Goal: Task Accomplishment & Management: Use online tool/utility

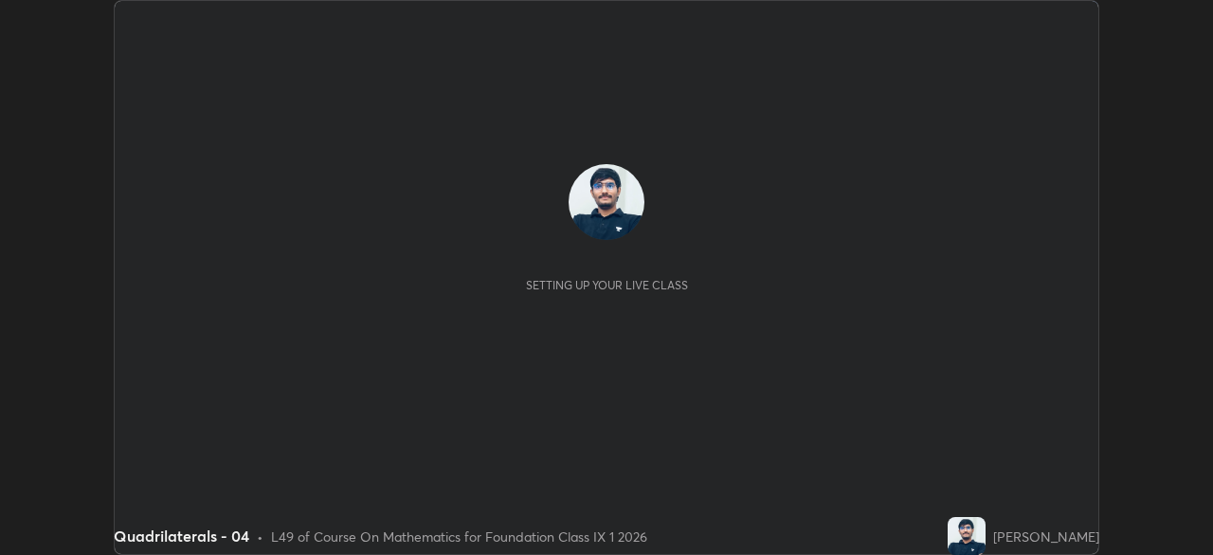
scroll to position [555, 1212]
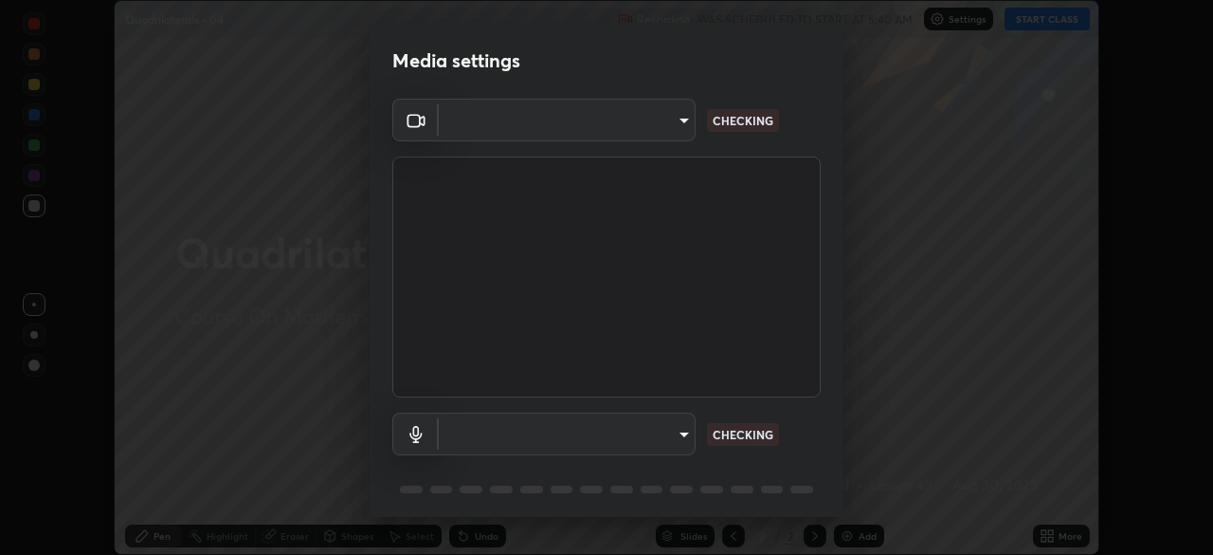
click at [1066, 534] on div "Media settings ​ CHECKING ​ CHECKING 1 / 5 Next" at bounding box center [606, 277] width 1213 height 555
type input "8b25c008dc65e002d7ff7c75af3eca2758b959ceb282faffd64030ff43a116c5"
type input "default"
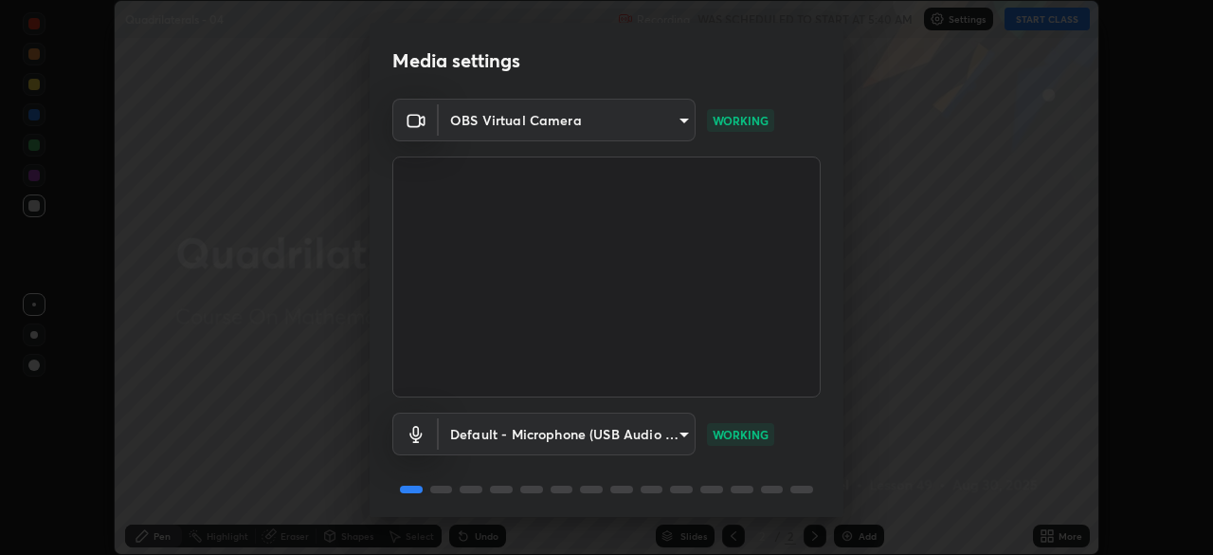
scroll to position [67, 0]
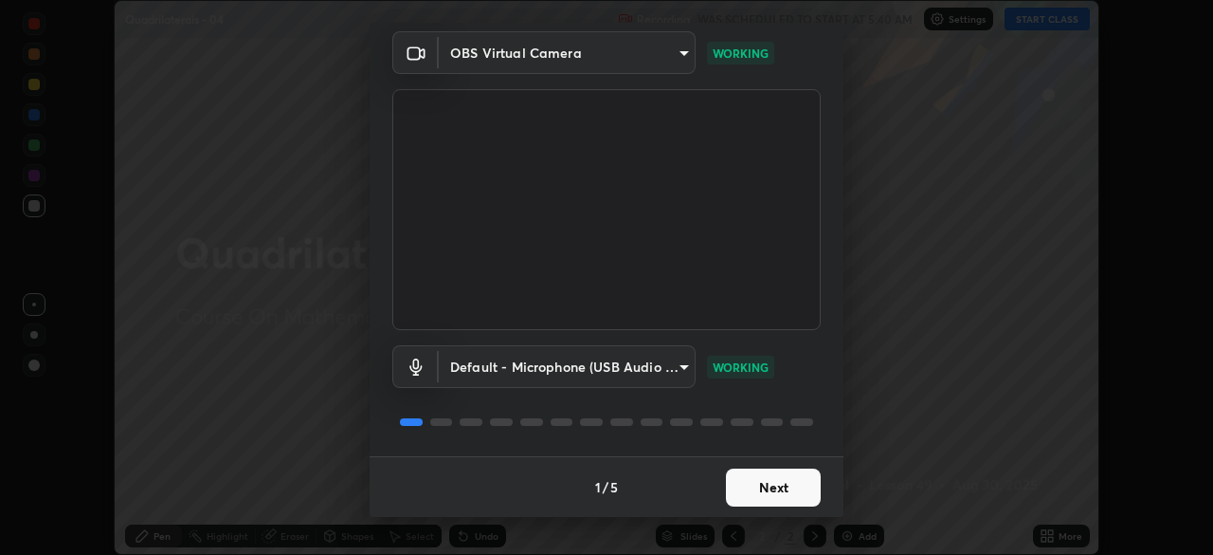
click at [788, 484] on button "Next" at bounding box center [773, 487] width 95 height 38
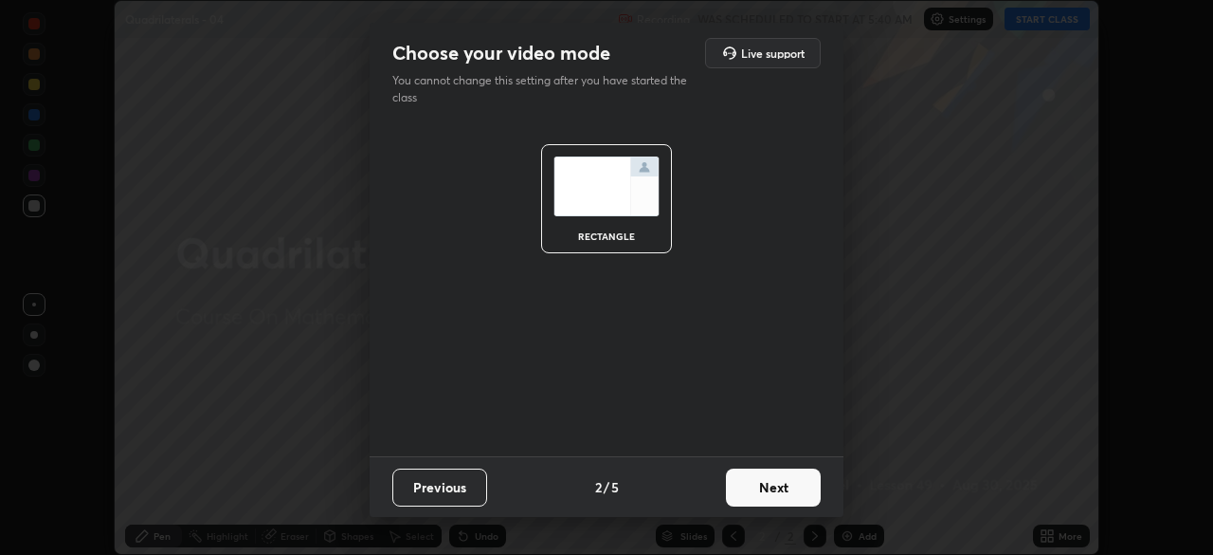
click at [796, 487] on button "Next" at bounding box center [773, 487] width 95 height 38
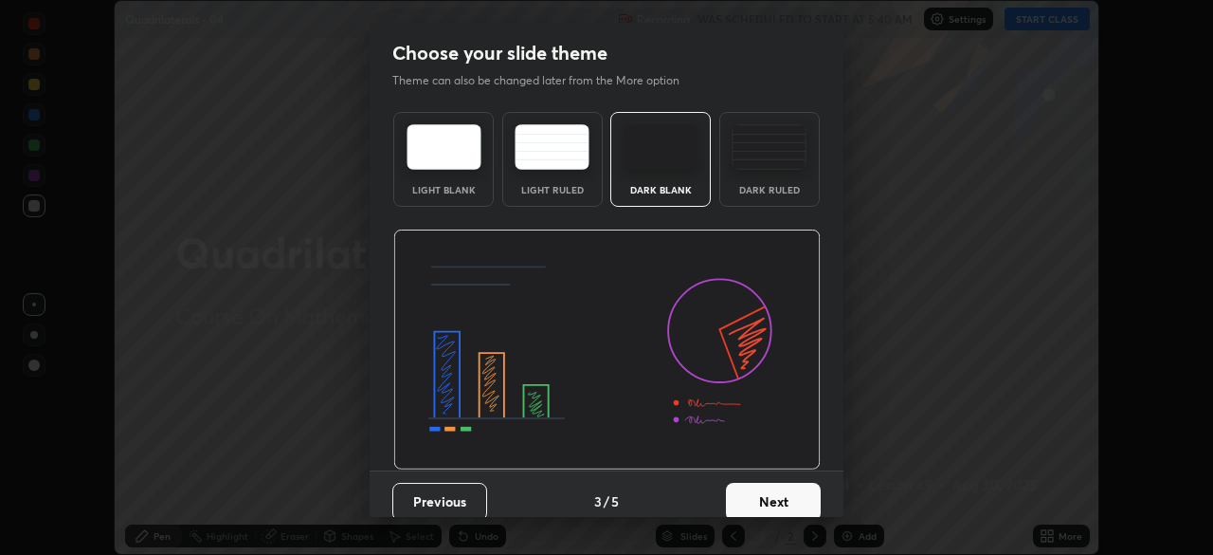
click at [799, 494] on button "Next" at bounding box center [773, 502] width 95 height 38
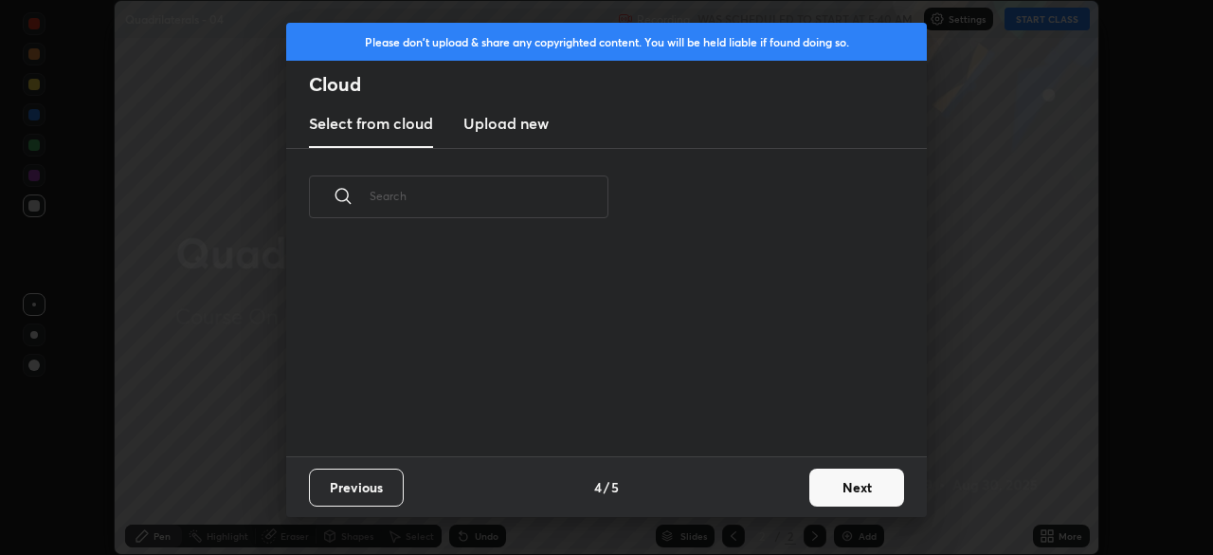
click at [826, 492] on button "Next" at bounding box center [857, 487] width 95 height 38
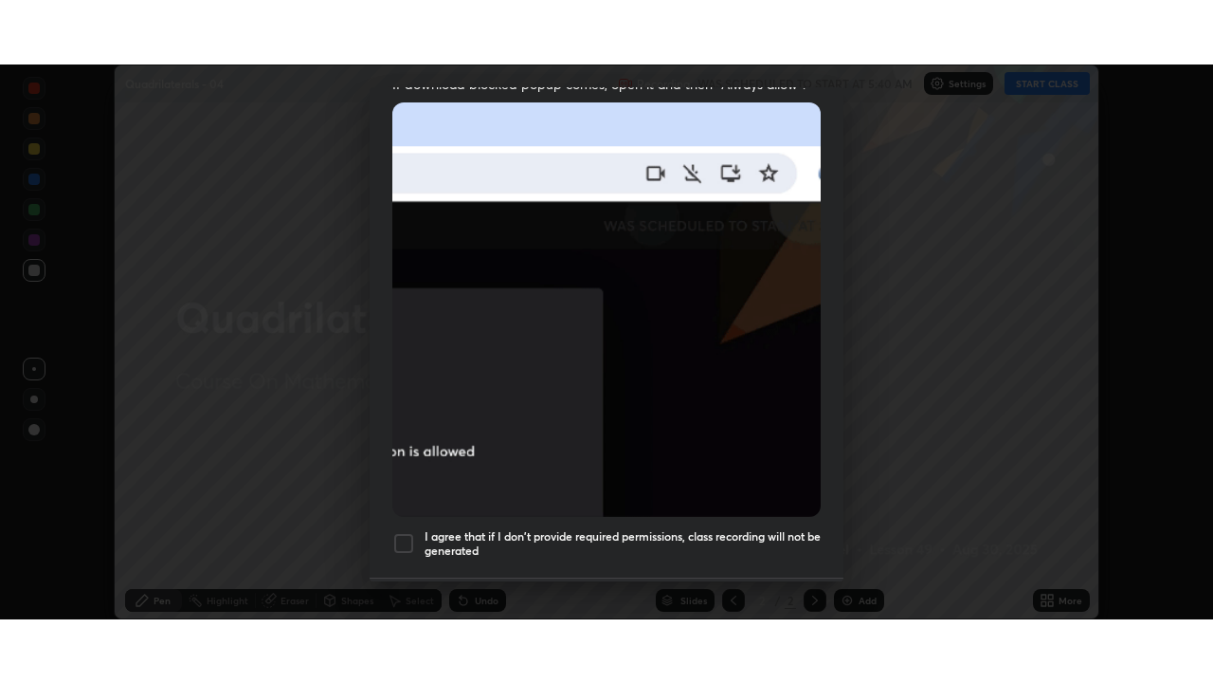
scroll to position [454, 0]
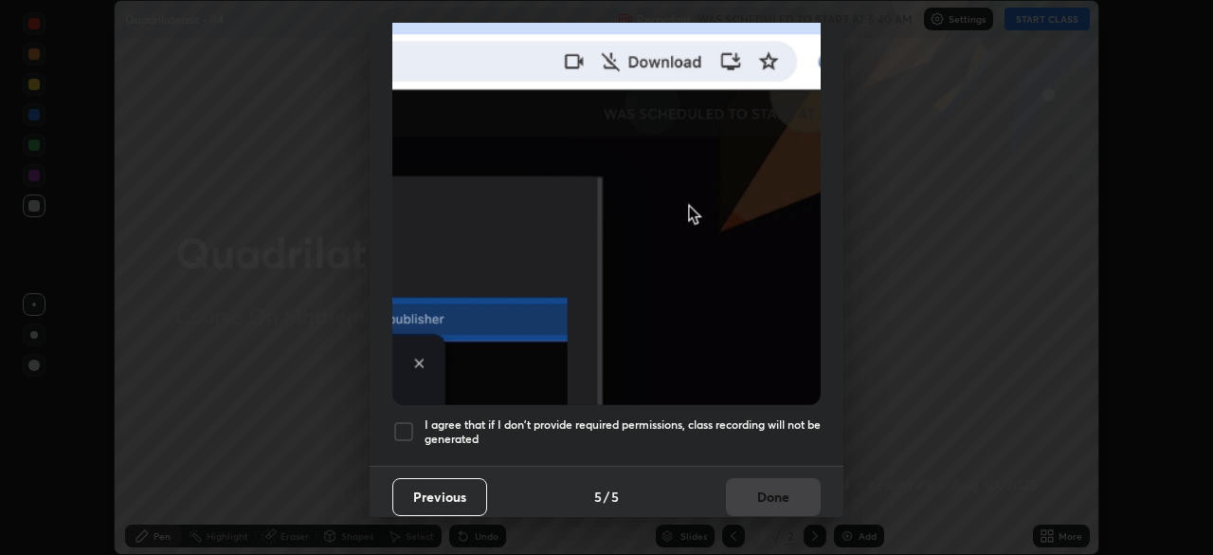
click at [801, 428] on h5 "I agree that if I don't provide required permissions, class recording will not …" at bounding box center [623, 431] width 396 height 29
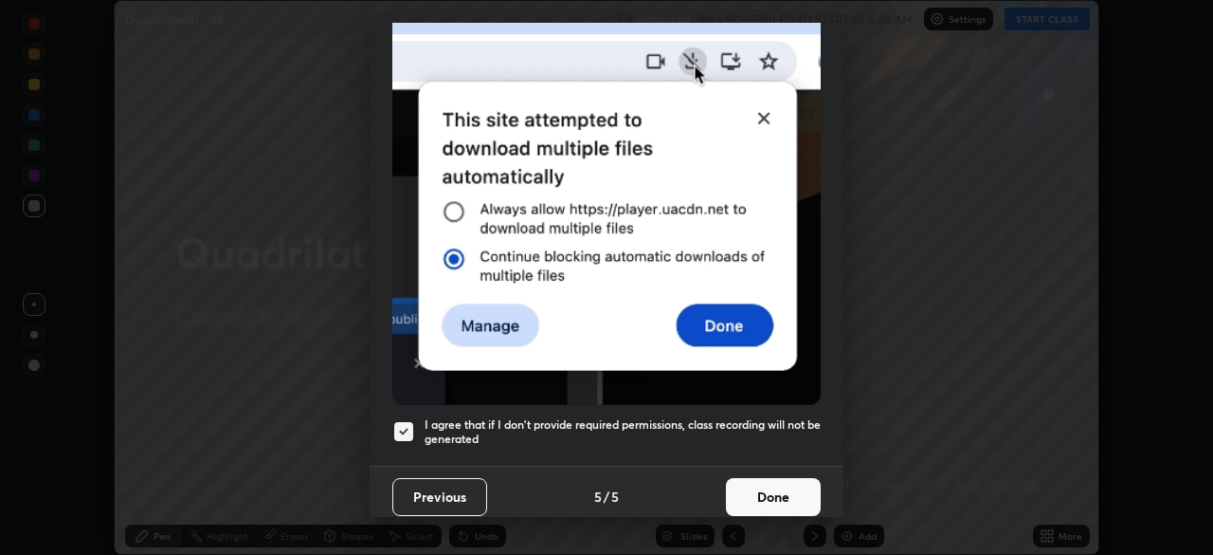
click at [786, 486] on button "Done" at bounding box center [773, 497] width 95 height 38
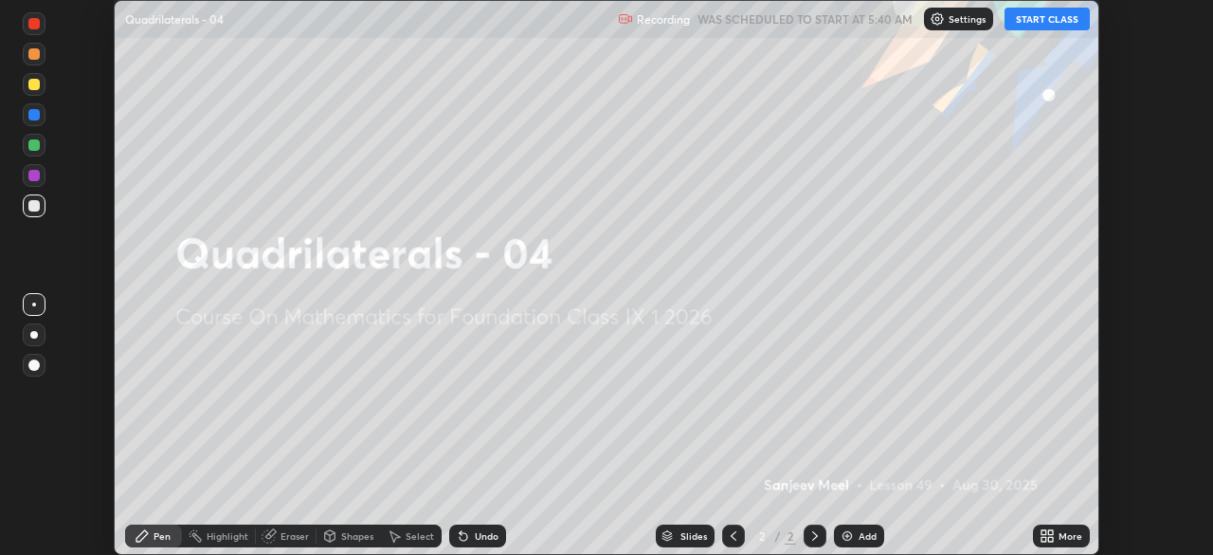
click at [1044, 532] on icon at bounding box center [1044, 532] width 5 height 5
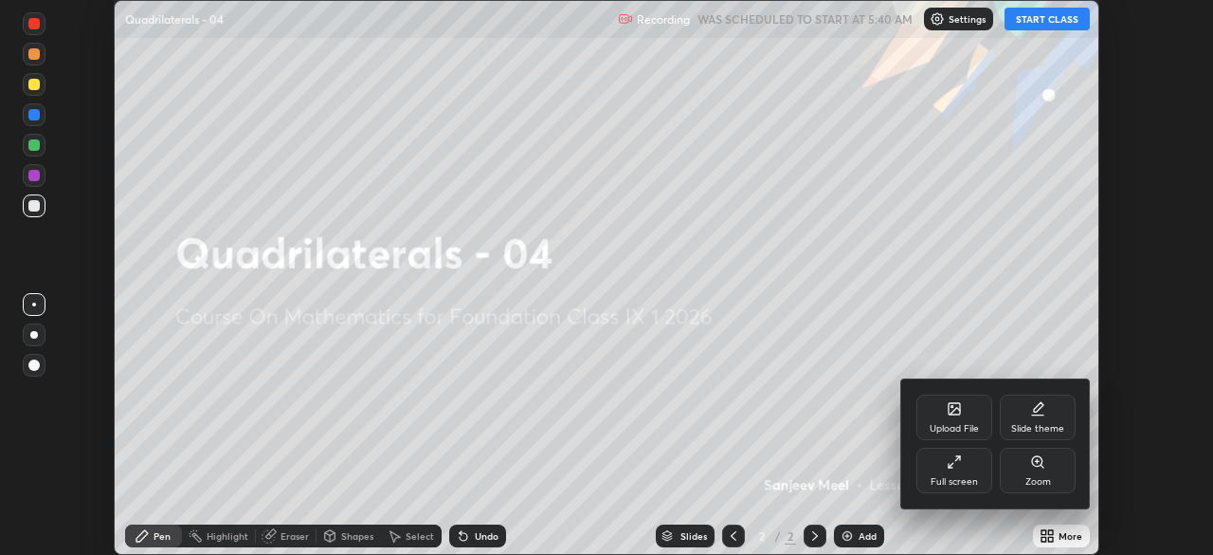
click at [953, 472] on div "Full screen" at bounding box center [955, 470] width 76 height 46
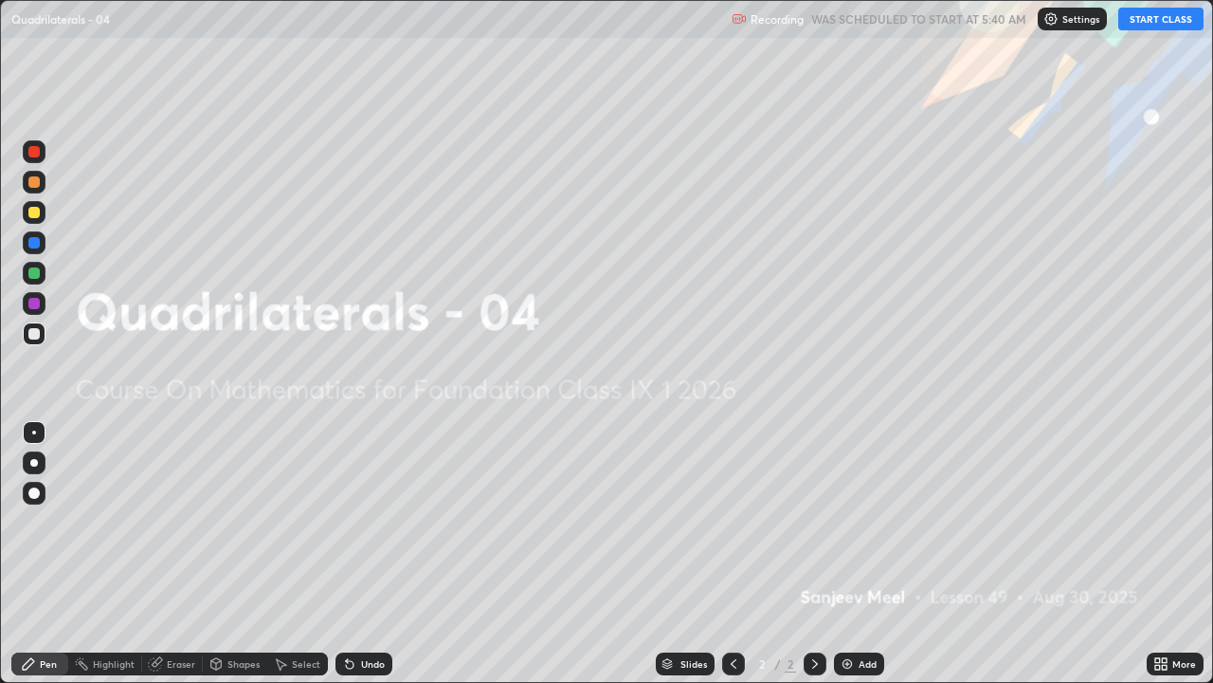
scroll to position [683, 1213]
click at [1145, 23] on button "START CLASS" at bounding box center [1161, 19] width 85 height 23
click at [851, 554] on img at bounding box center [847, 663] width 15 height 15
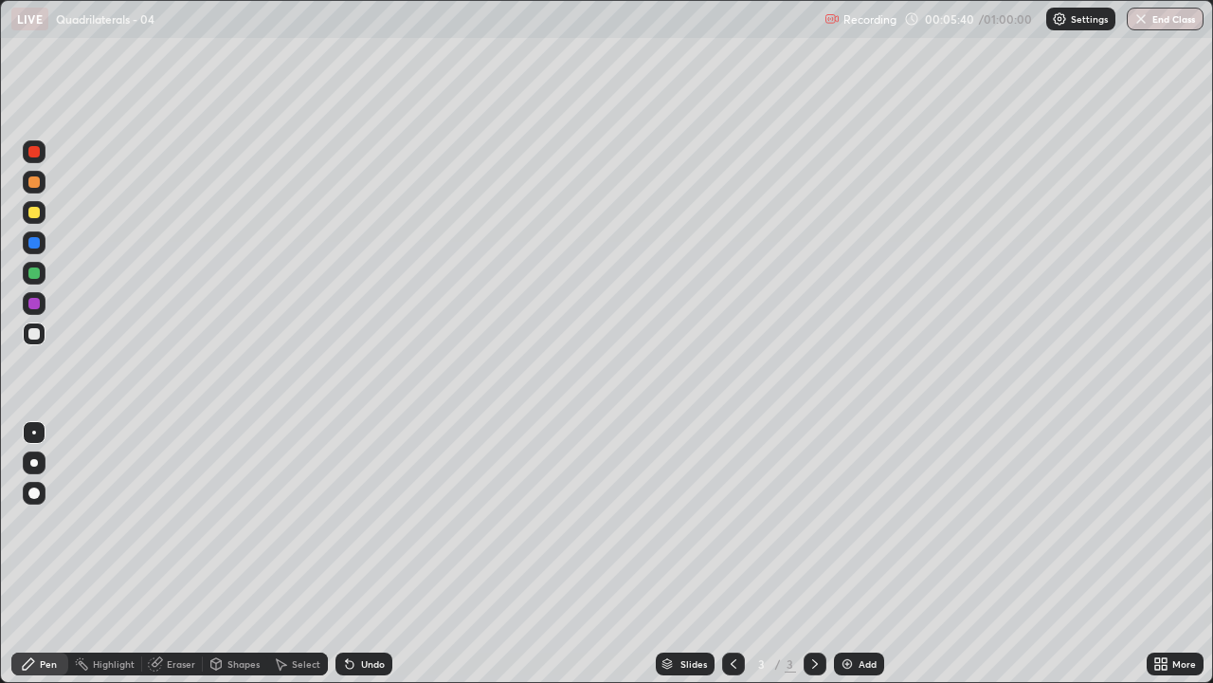
click at [34, 301] on div at bounding box center [33, 303] width 11 height 11
click at [38, 336] on div at bounding box center [33, 333] width 11 height 11
click at [860, 554] on div "Add" at bounding box center [868, 663] width 18 height 9
click at [32, 302] on div at bounding box center [33, 303] width 11 height 11
click at [167, 554] on div "Eraser" at bounding box center [181, 663] width 28 height 9
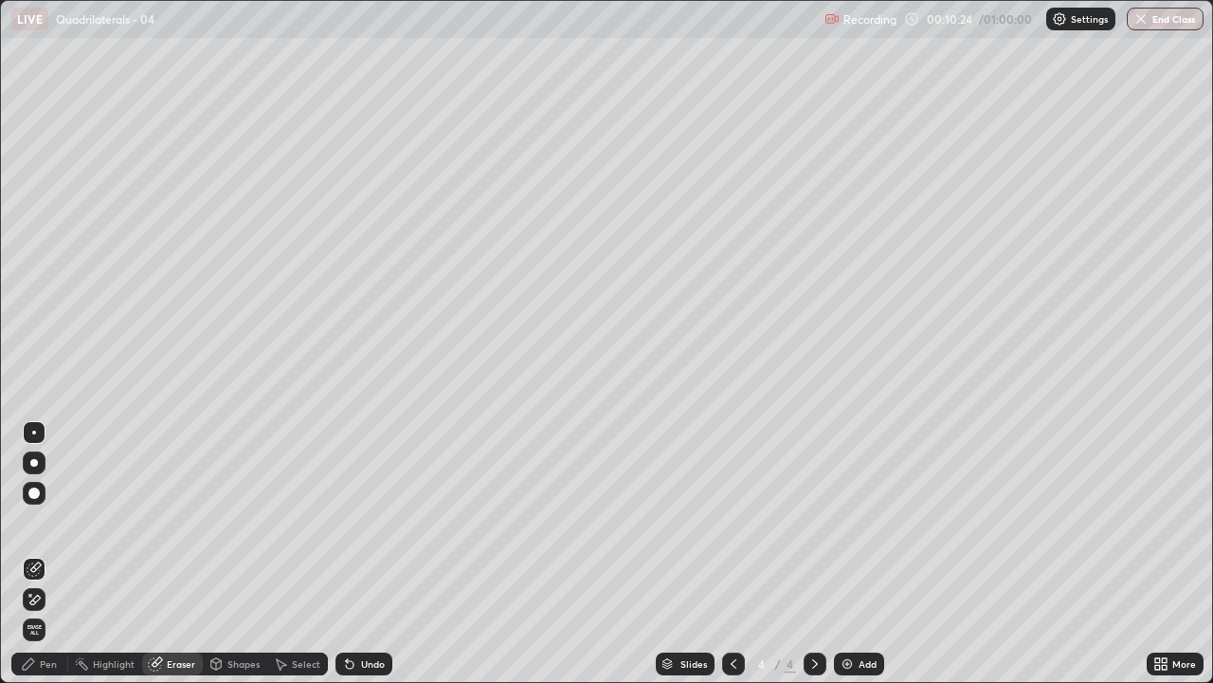
click at [119, 554] on div "Highlight" at bounding box center [114, 663] width 42 height 9
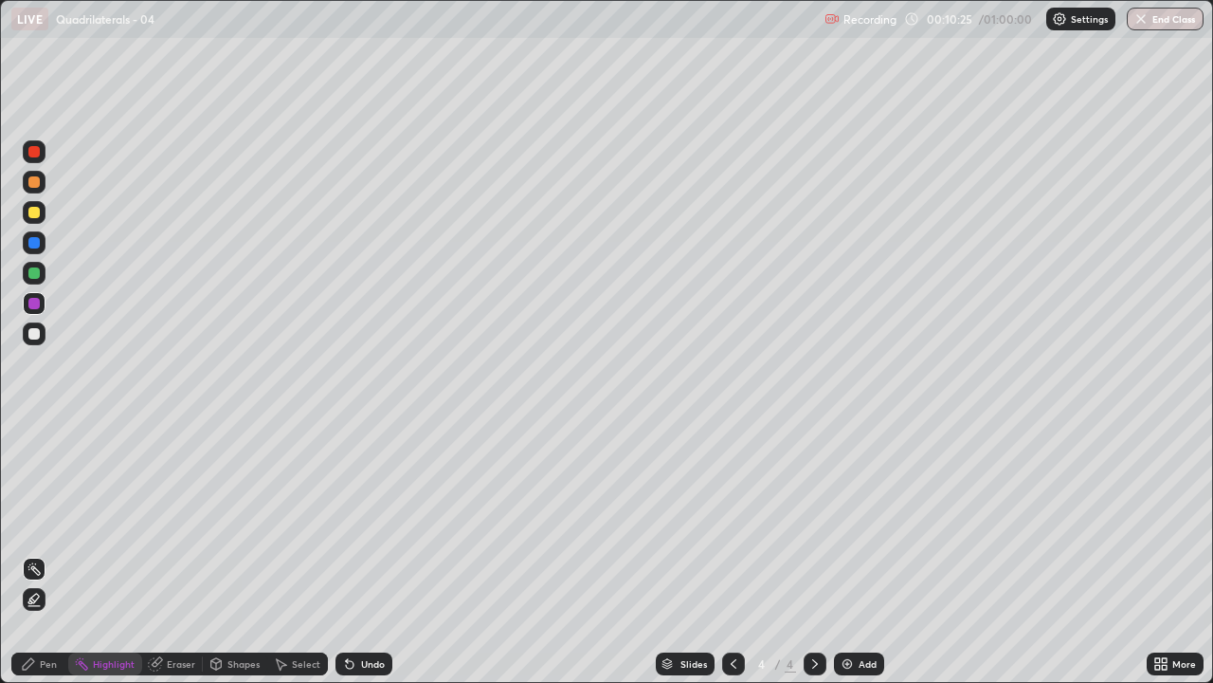
click at [228, 554] on div "Shapes" at bounding box center [244, 663] width 32 height 9
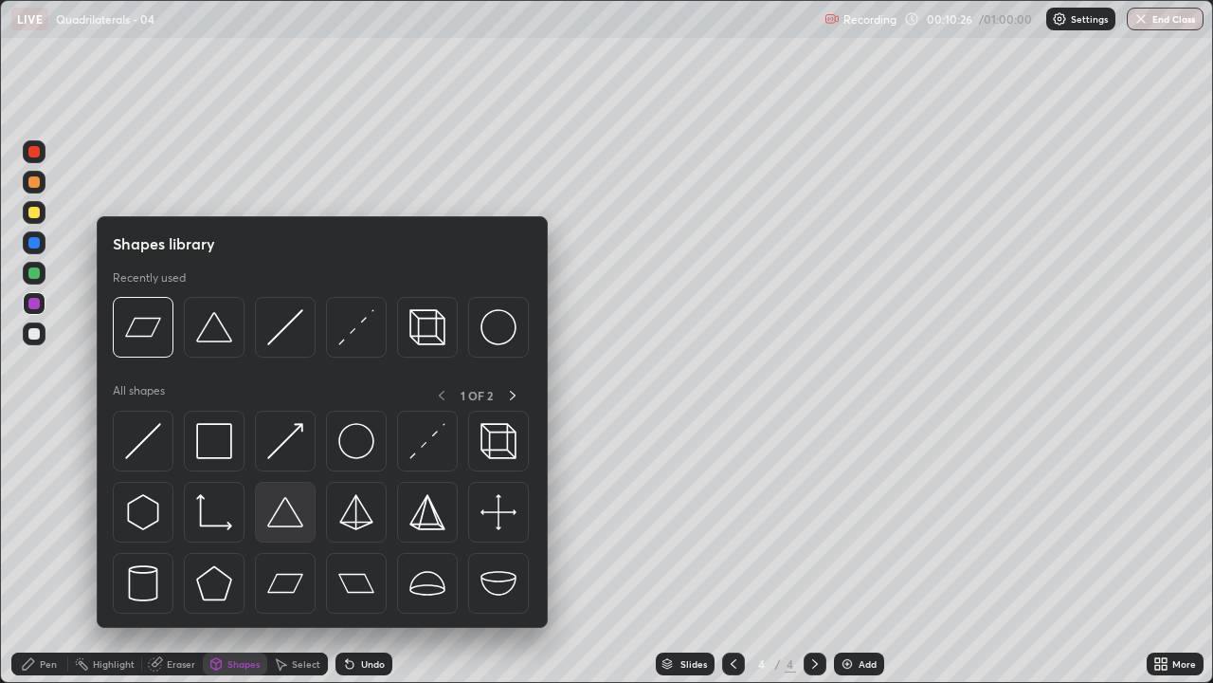
click at [282, 519] on img at bounding box center [285, 512] width 36 height 36
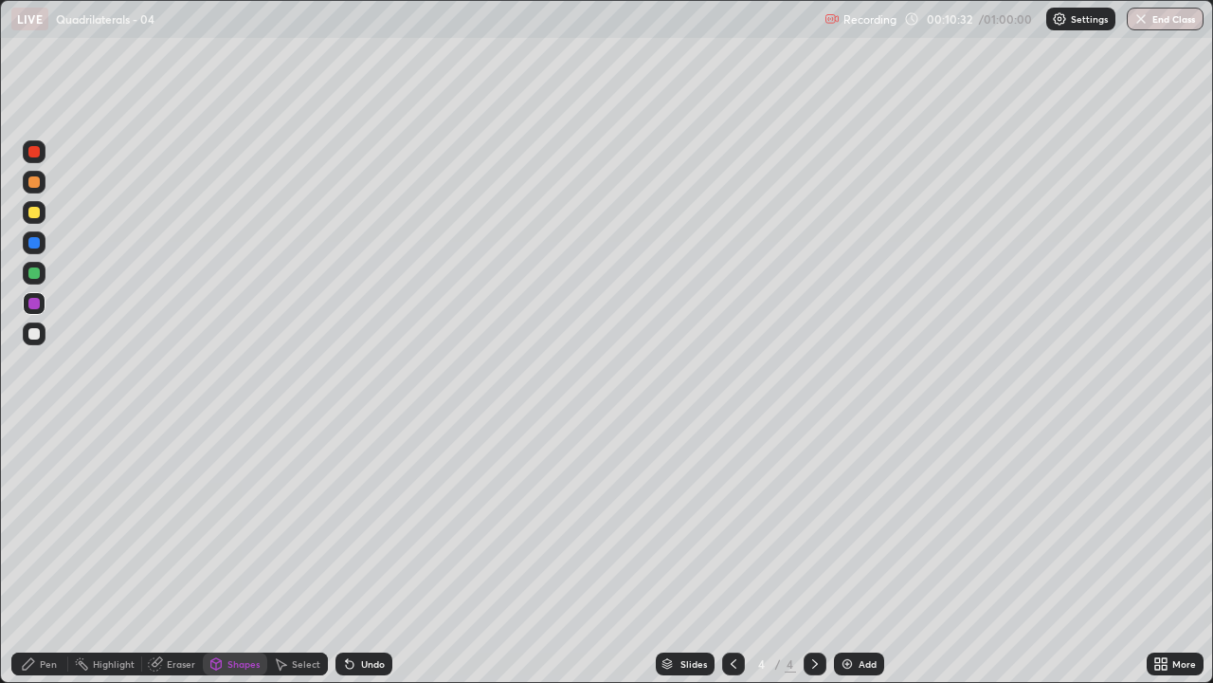
click at [239, 554] on div "Shapes" at bounding box center [244, 663] width 32 height 9
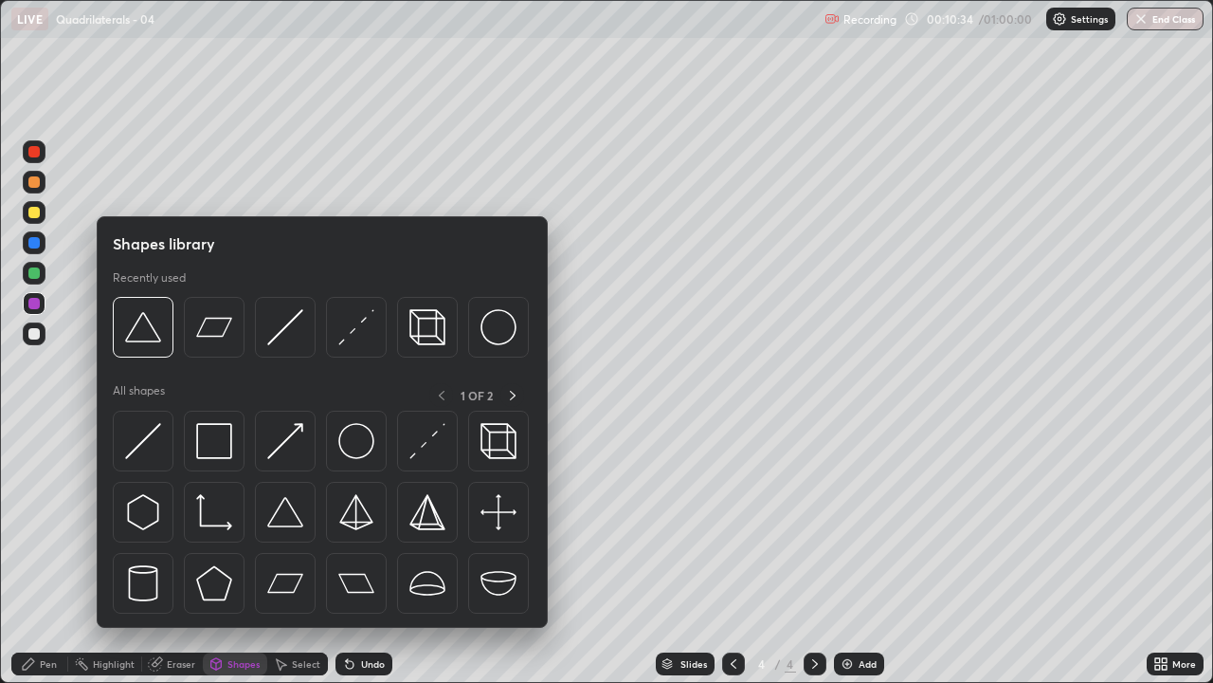
click at [242, 554] on div "Shapes" at bounding box center [235, 663] width 64 height 23
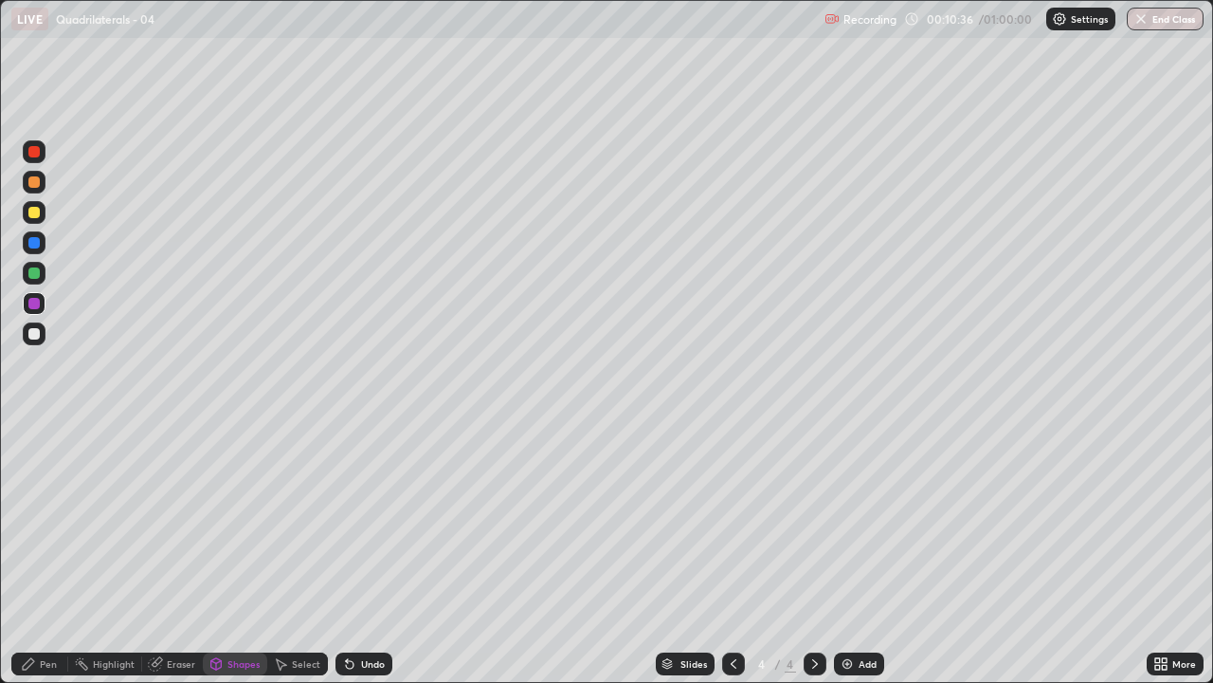
click at [28, 554] on icon at bounding box center [28, 663] width 15 height 15
click at [347, 554] on icon at bounding box center [350, 665] width 8 height 8
click at [42, 341] on div at bounding box center [34, 333] width 23 height 23
click at [367, 554] on div "Undo" at bounding box center [373, 663] width 24 height 9
click at [357, 554] on div "Undo" at bounding box center [364, 663] width 57 height 23
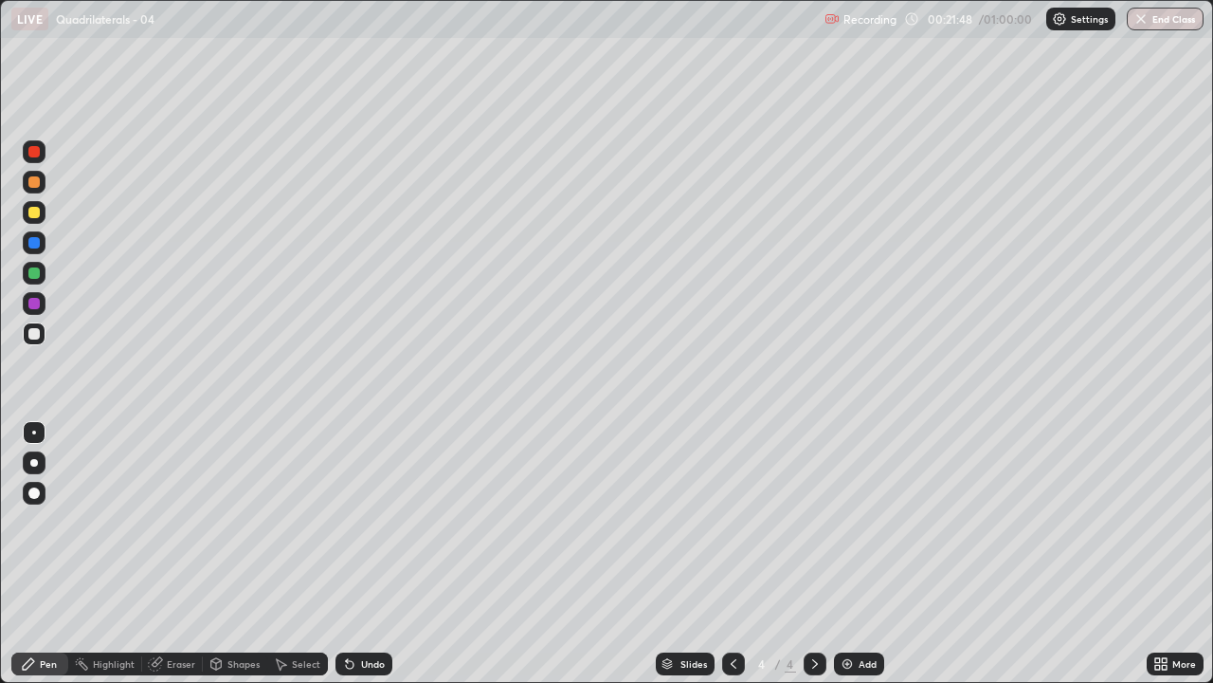
click at [355, 554] on div "Undo" at bounding box center [364, 663] width 57 height 23
click at [356, 554] on div "Undo" at bounding box center [364, 663] width 57 height 23
click at [354, 554] on icon at bounding box center [349, 663] width 15 height 15
click at [347, 554] on icon at bounding box center [350, 665] width 8 height 8
click at [346, 554] on icon at bounding box center [347, 660] width 2 height 2
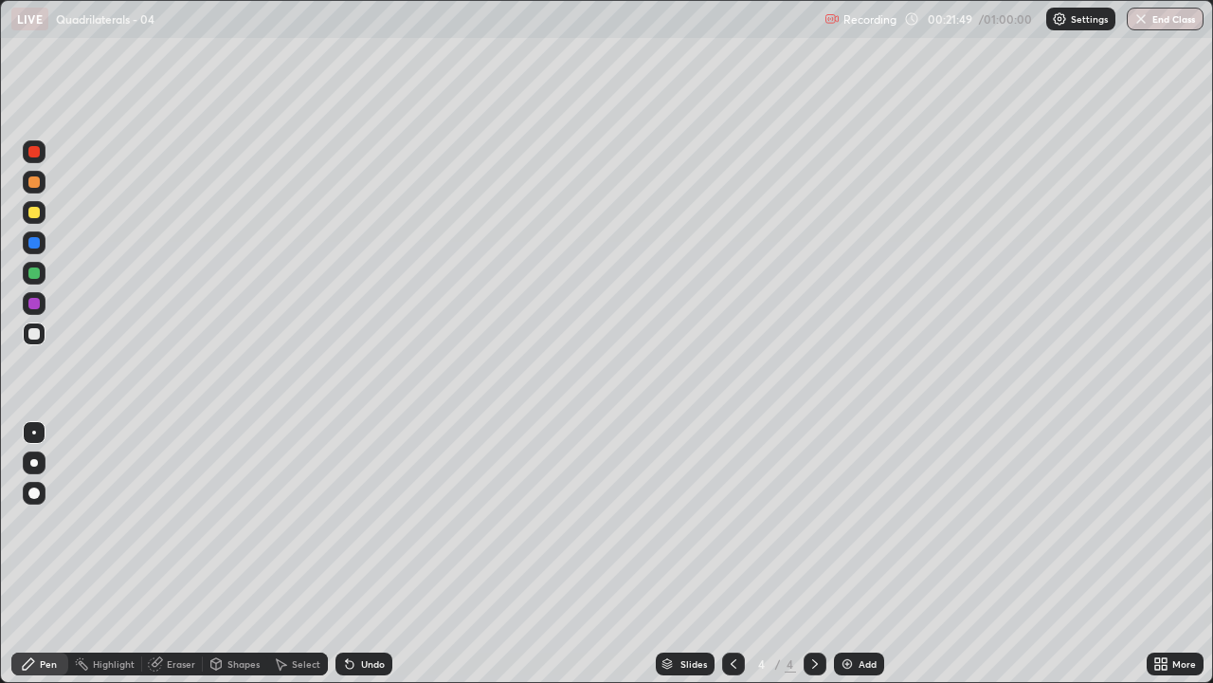
click at [346, 554] on icon at bounding box center [347, 660] width 2 height 2
click at [354, 554] on icon at bounding box center [349, 663] width 15 height 15
click at [346, 554] on icon at bounding box center [347, 660] width 2 height 2
click at [346, 554] on div "Undo" at bounding box center [364, 663] width 57 height 23
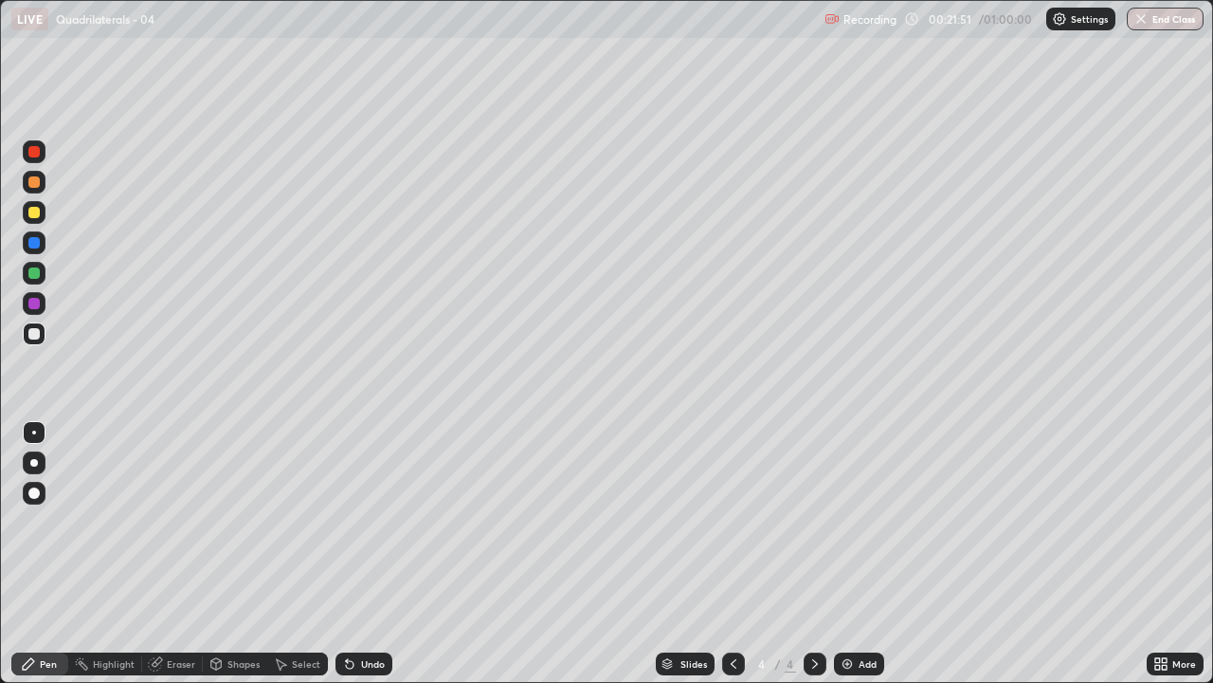
click at [344, 554] on icon at bounding box center [349, 663] width 15 height 15
click at [346, 554] on icon at bounding box center [347, 660] width 2 height 2
click at [856, 554] on div "Add" at bounding box center [859, 663] width 50 height 23
click at [42, 302] on div at bounding box center [34, 303] width 23 height 23
click at [36, 334] on div at bounding box center [33, 333] width 11 height 11
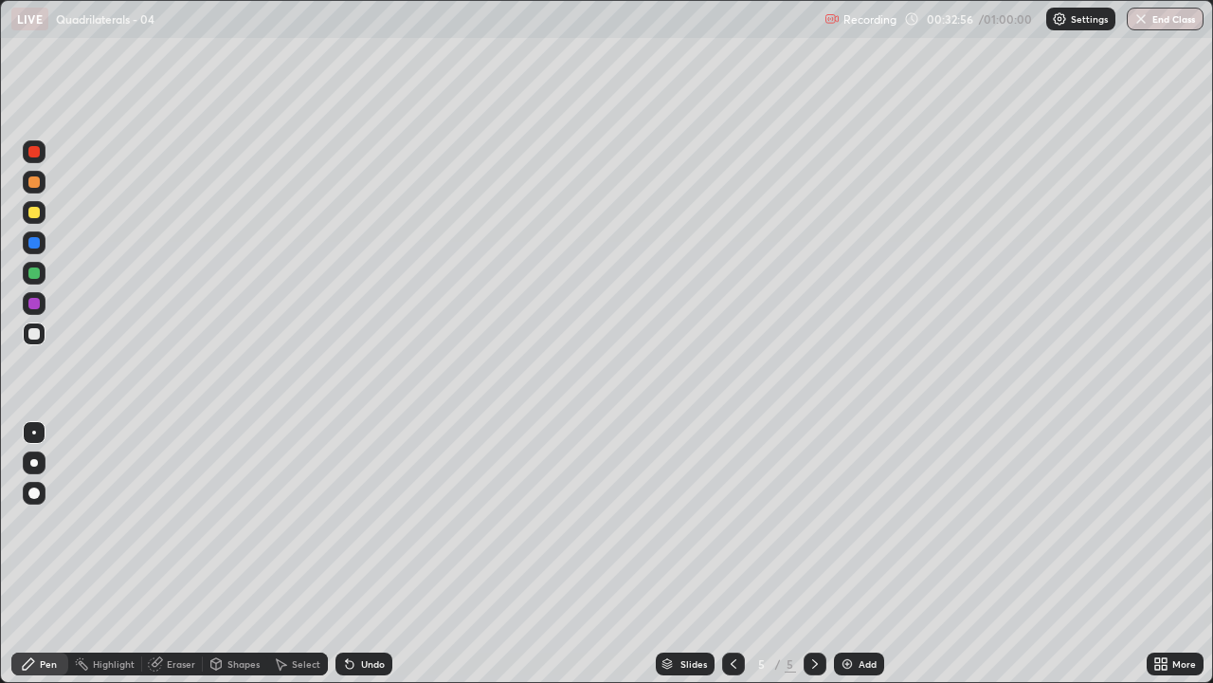
click at [363, 554] on div "Undo" at bounding box center [373, 663] width 24 height 9
click at [361, 554] on div "Undo" at bounding box center [373, 663] width 24 height 9
click at [347, 554] on icon at bounding box center [350, 665] width 8 height 8
click at [349, 554] on icon at bounding box center [350, 665] width 8 height 8
click at [230, 554] on div "Shapes" at bounding box center [244, 663] width 32 height 9
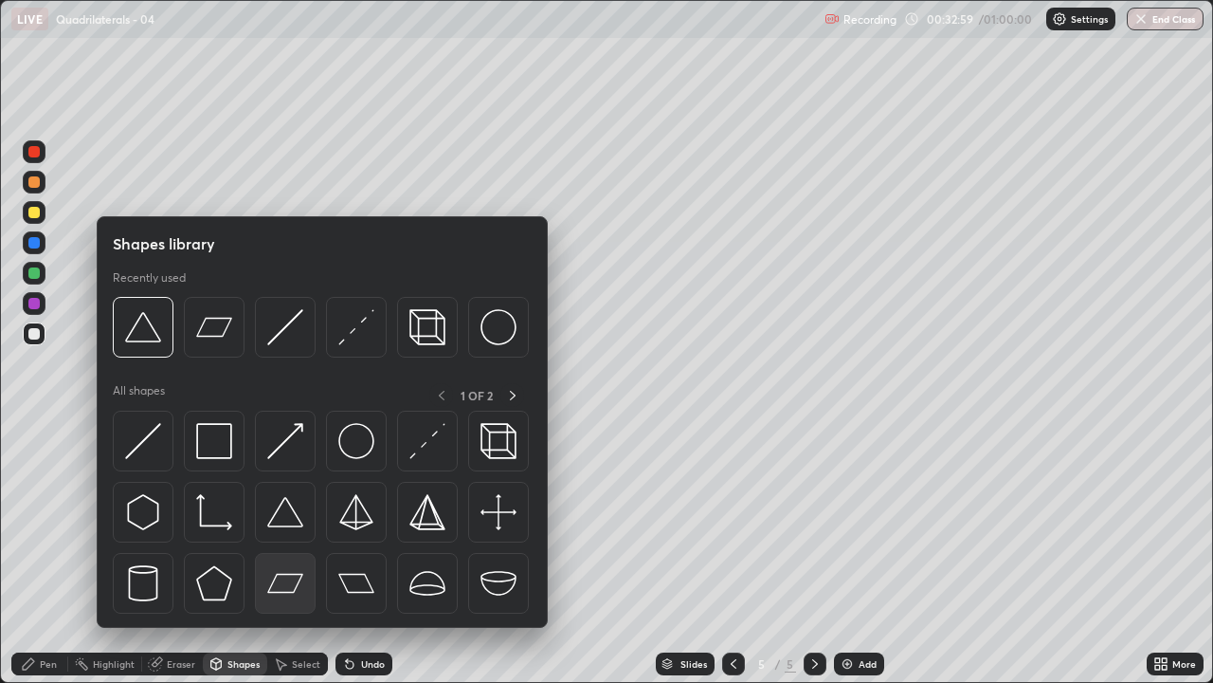
click at [292, 554] on img at bounding box center [285, 583] width 36 height 36
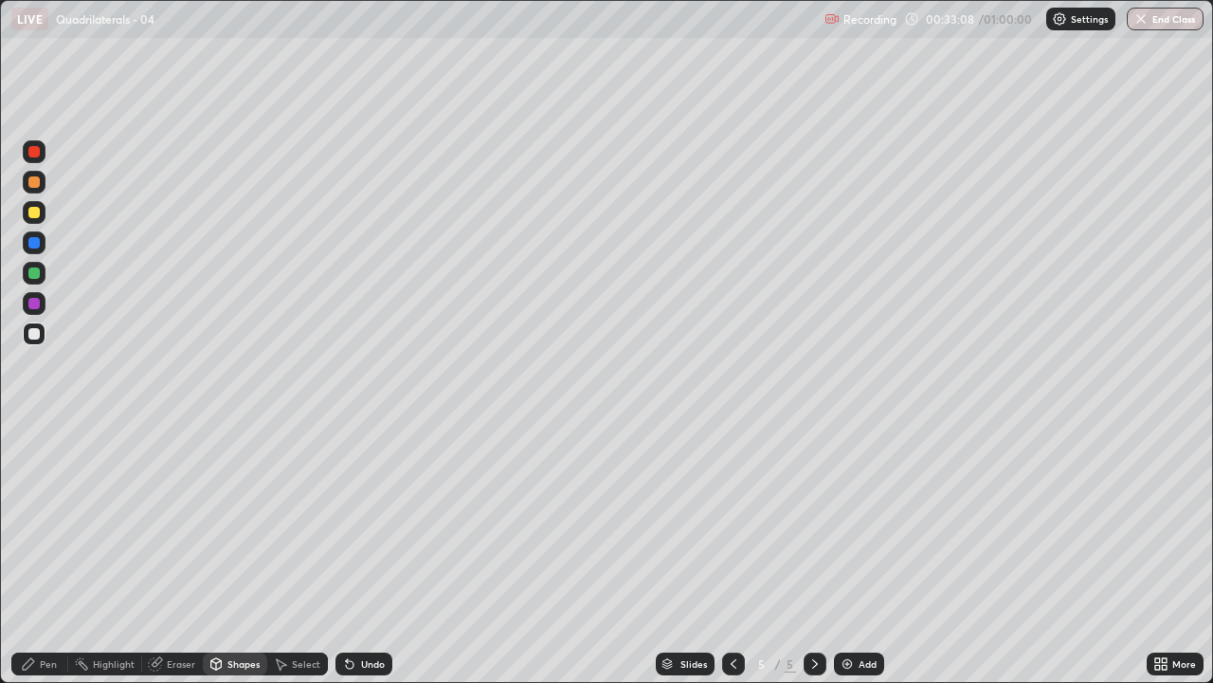
click at [41, 554] on div "Pen" at bounding box center [48, 663] width 17 height 9
click at [361, 554] on div "Undo" at bounding box center [373, 663] width 24 height 9
click at [356, 554] on div "Undo" at bounding box center [364, 663] width 57 height 23
click at [44, 246] on div at bounding box center [34, 242] width 23 height 23
click at [374, 554] on div "Undo" at bounding box center [364, 663] width 57 height 23
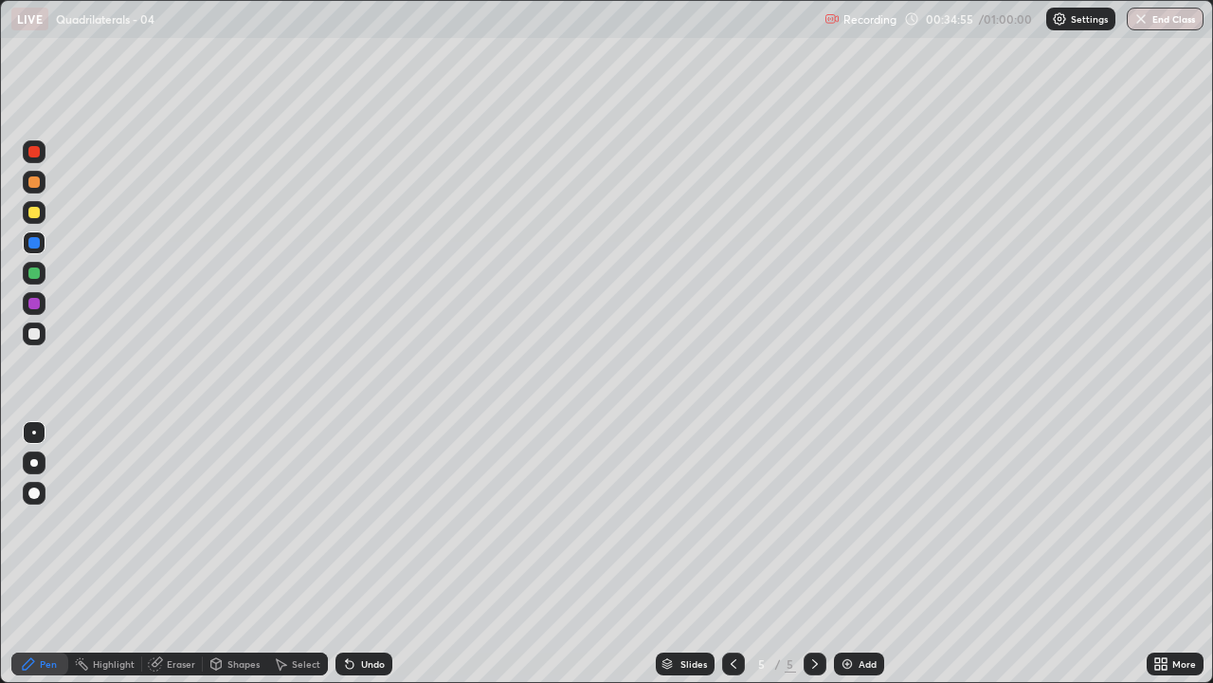
click at [374, 554] on div "Undo" at bounding box center [364, 663] width 57 height 23
click at [39, 276] on div at bounding box center [33, 272] width 11 height 11
click at [367, 554] on div "Undo" at bounding box center [373, 663] width 24 height 9
click at [366, 554] on div "Undo" at bounding box center [373, 663] width 24 height 9
click at [34, 333] on div at bounding box center [33, 333] width 11 height 11
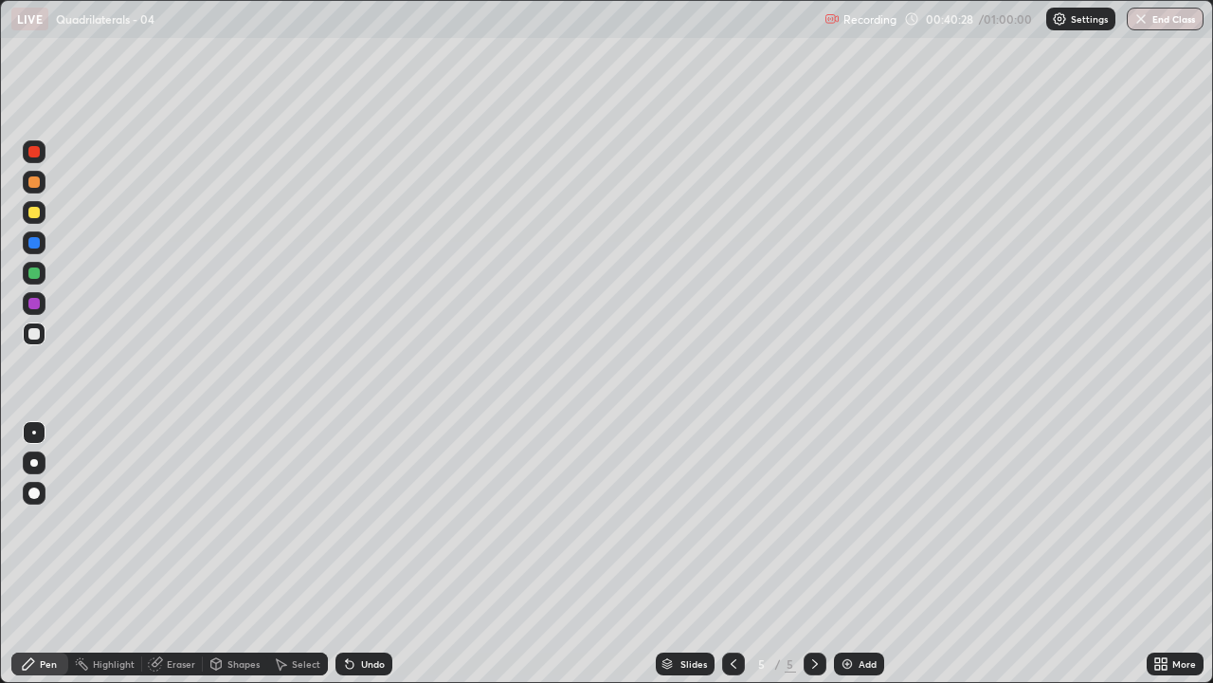
click at [171, 554] on div "Eraser" at bounding box center [172, 663] width 61 height 23
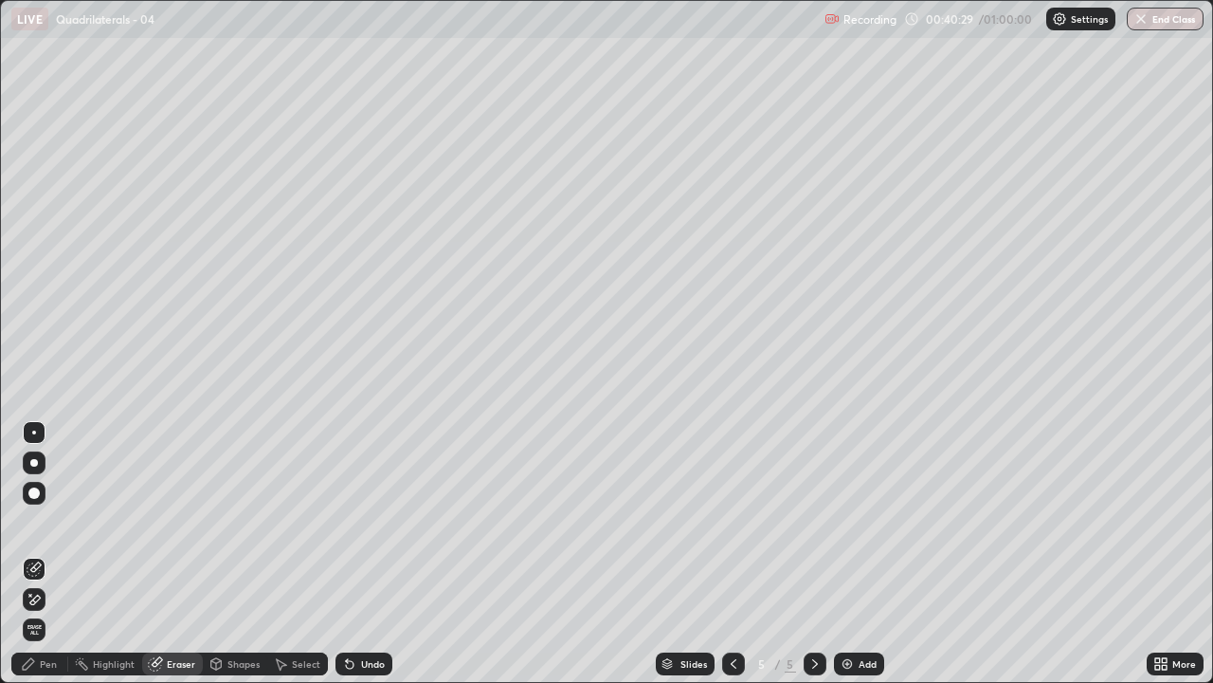
click at [107, 554] on div "Highlight" at bounding box center [114, 663] width 42 height 9
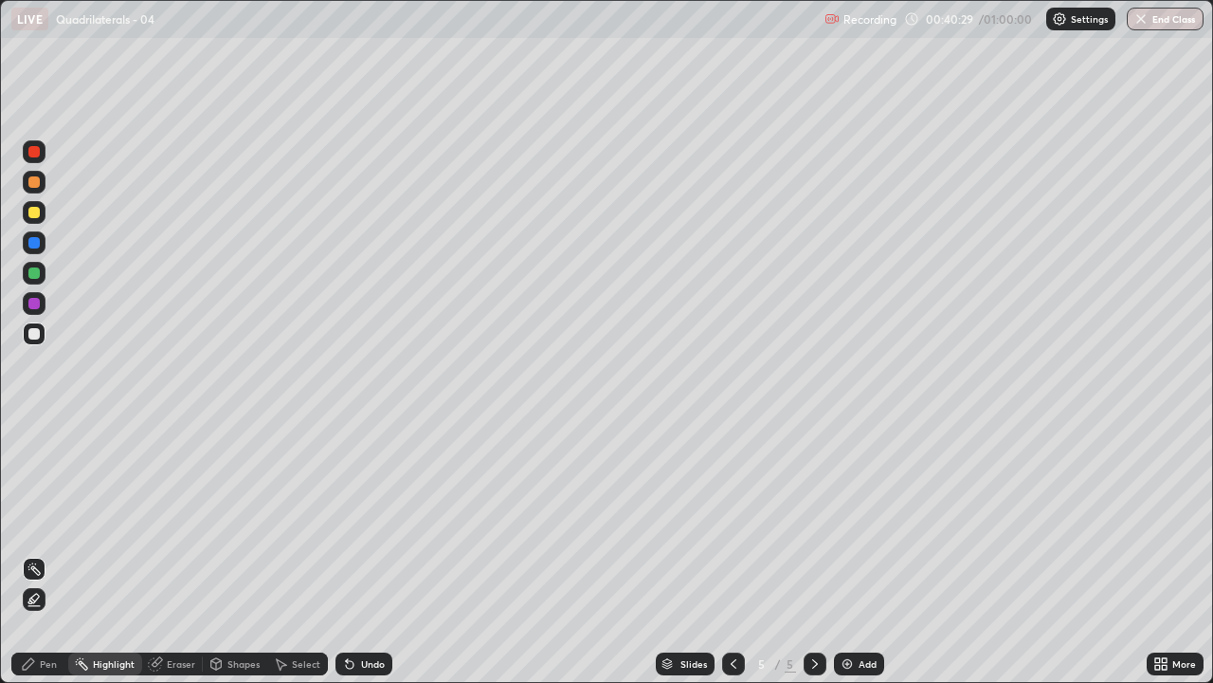
click at [37, 305] on div at bounding box center [33, 303] width 11 height 11
click at [36, 325] on div at bounding box center [34, 333] width 23 height 23
click at [41, 554] on div "Pen" at bounding box center [39, 663] width 57 height 23
click at [38, 300] on div at bounding box center [33, 303] width 11 height 11
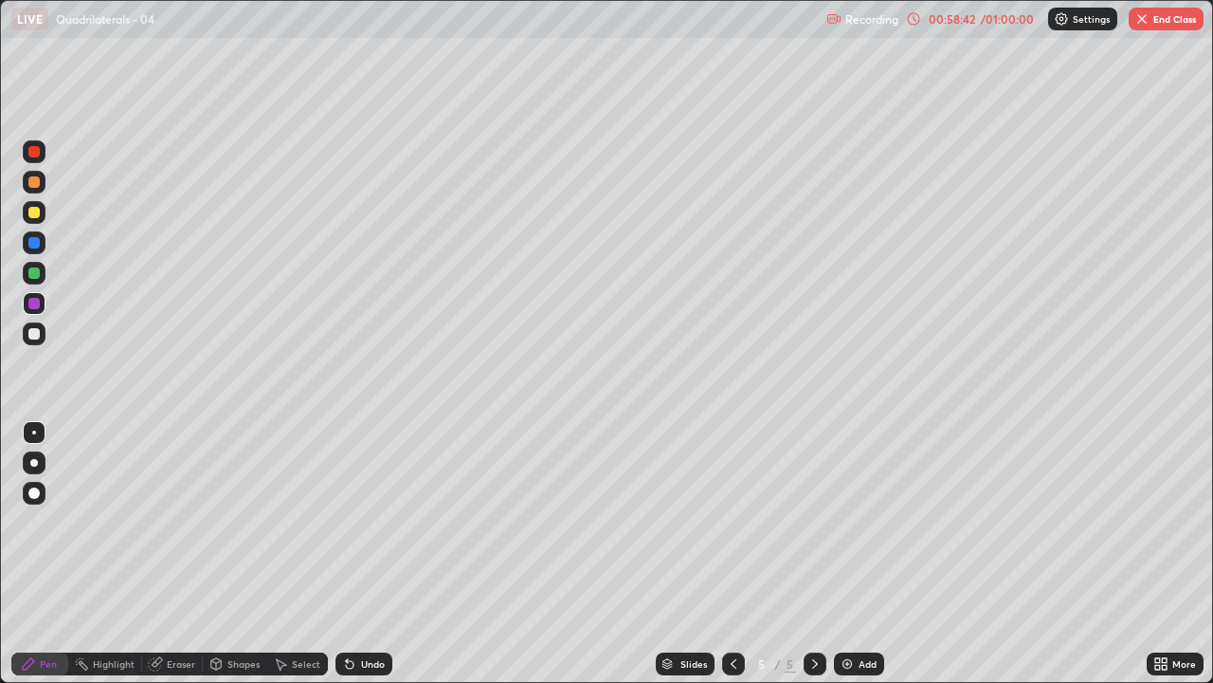
click at [1162, 27] on button "End Class" at bounding box center [1166, 19] width 75 height 23
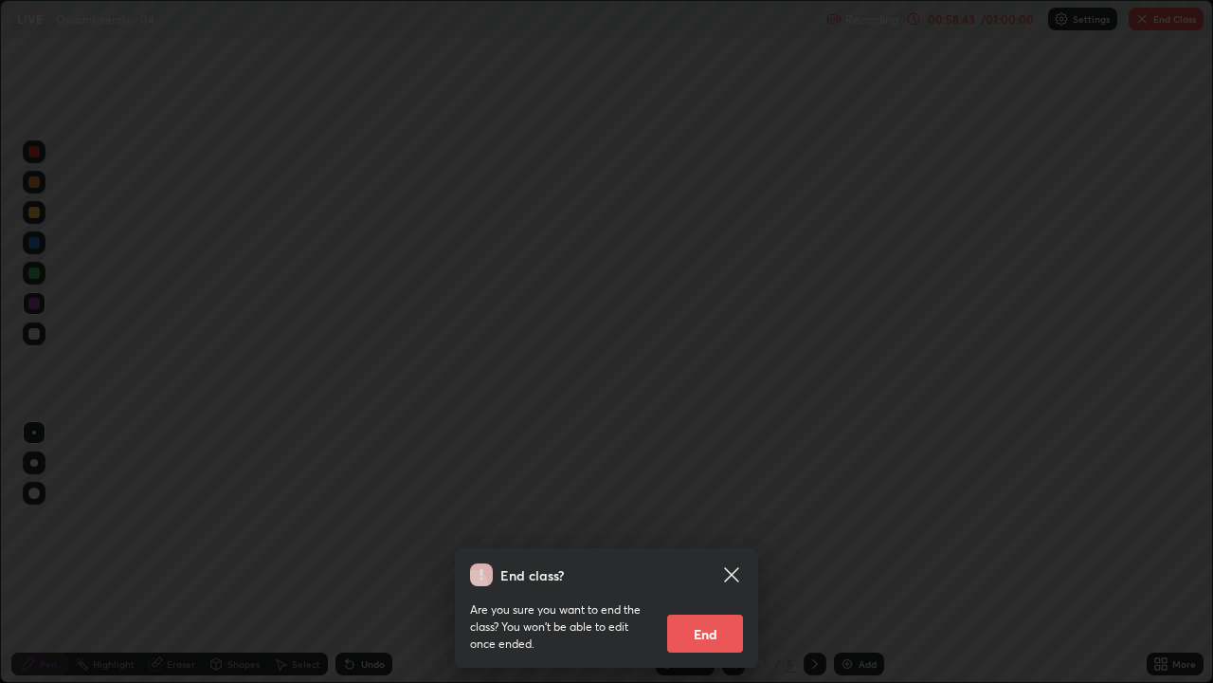
click at [719, 554] on button "End" at bounding box center [705, 633] width 76 height 38
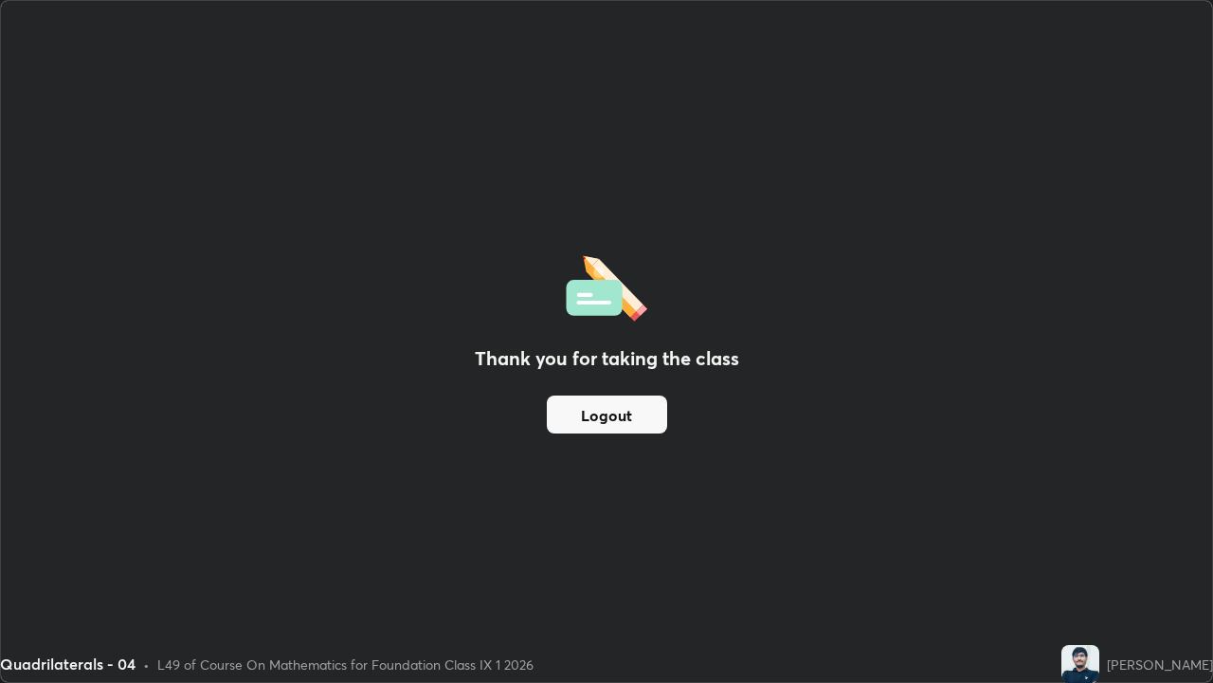
click at [621, 428] on button "Logout" at bounding box center [607, 414] width 120 height 38
click at [624, 424] on button "Logout" at bounding box center [607, 414] width 120 height 38
